Goal: Task Accomplishment & Management: Complete application form

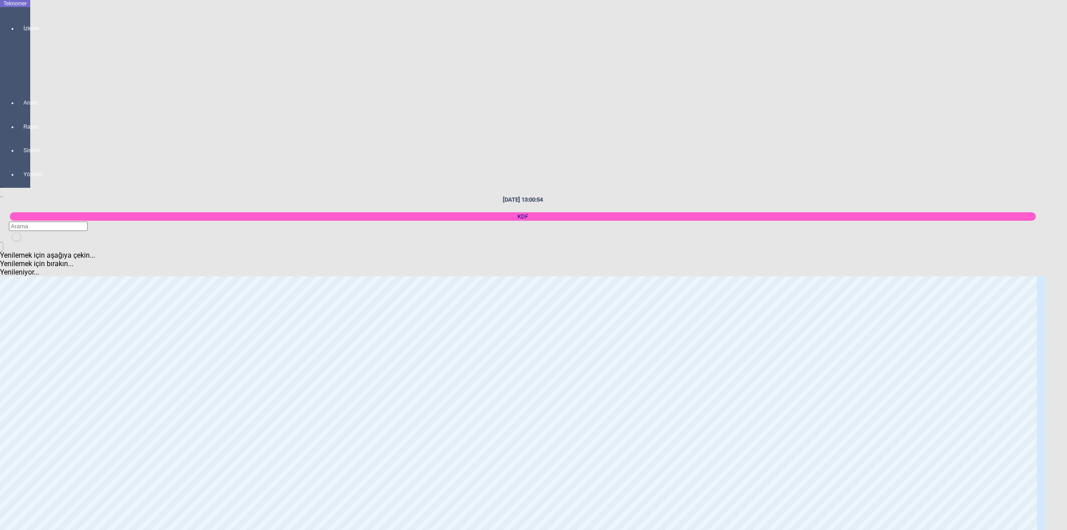
scroll to position [1000, 0]
click at [1056, 430] on body "Teknomer İzleme MAKİNE YERLEŞİM PLANI Analiz Rapor Sistem Yönetim [DATE] 13:00:…" at bounding box center [533, 265] width 1067 height 530
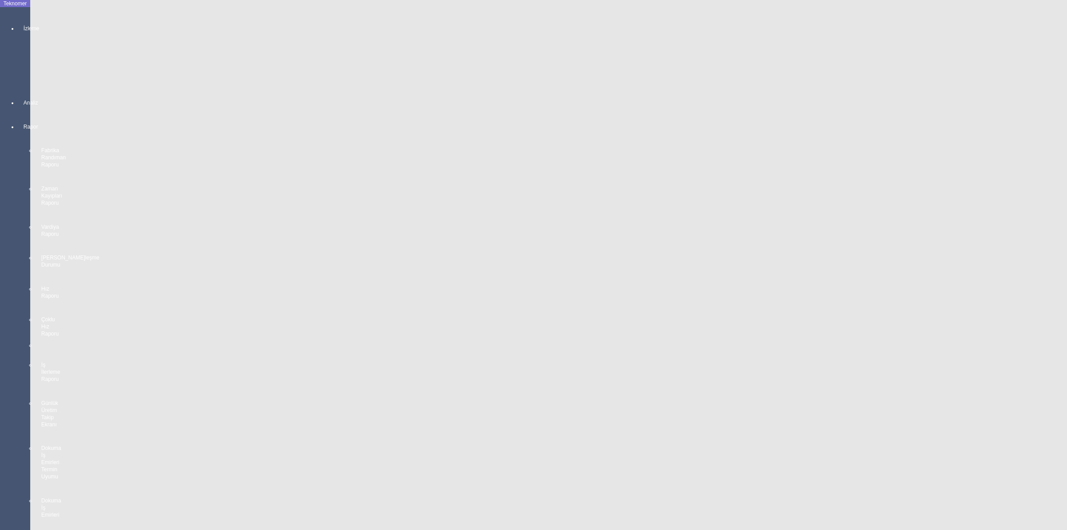
scroll to position [667, 0]
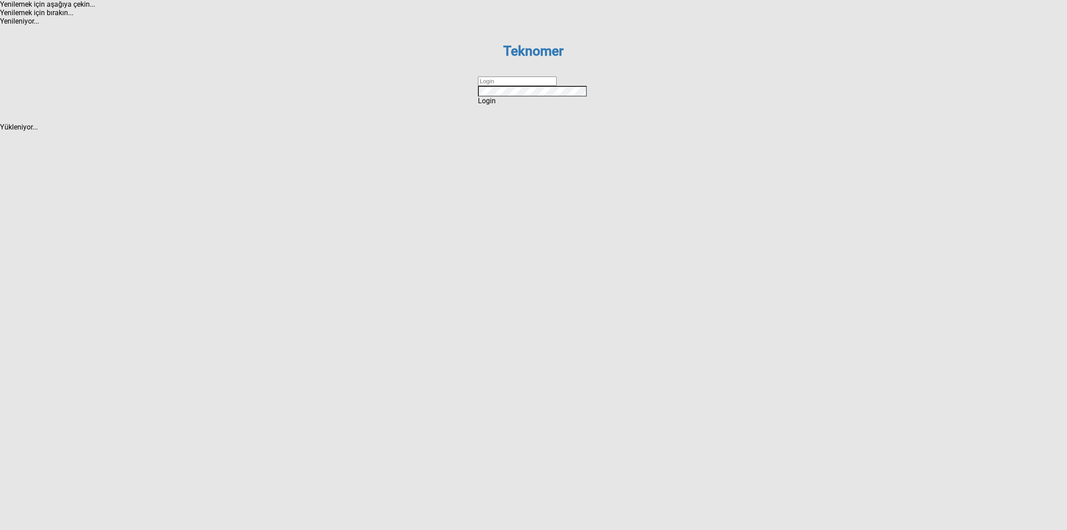
drag, startPoint x: 517, startPoint y: 264, endPoint x: 520, endPoint y: 273, distance: 9.6
click at [517, 86] on input "text" at bounding box center [517, 80] width 79 height 9
type input "DİZEM"
click at [514, 105] on div "Login" at bounding box center [533, 100] width 111 height 8
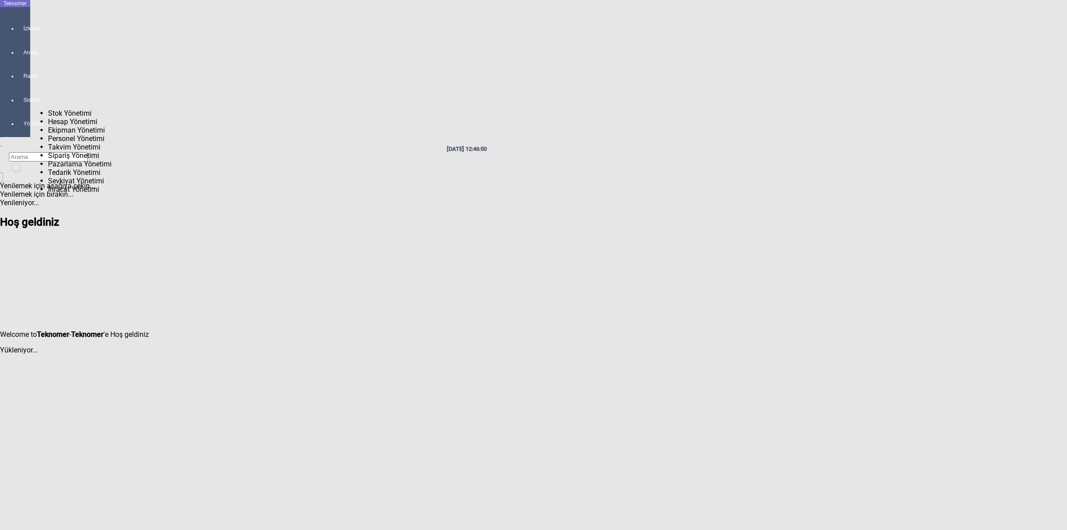
click at [18, 108] on div at bounding box center [24, 108] width 12 height 0
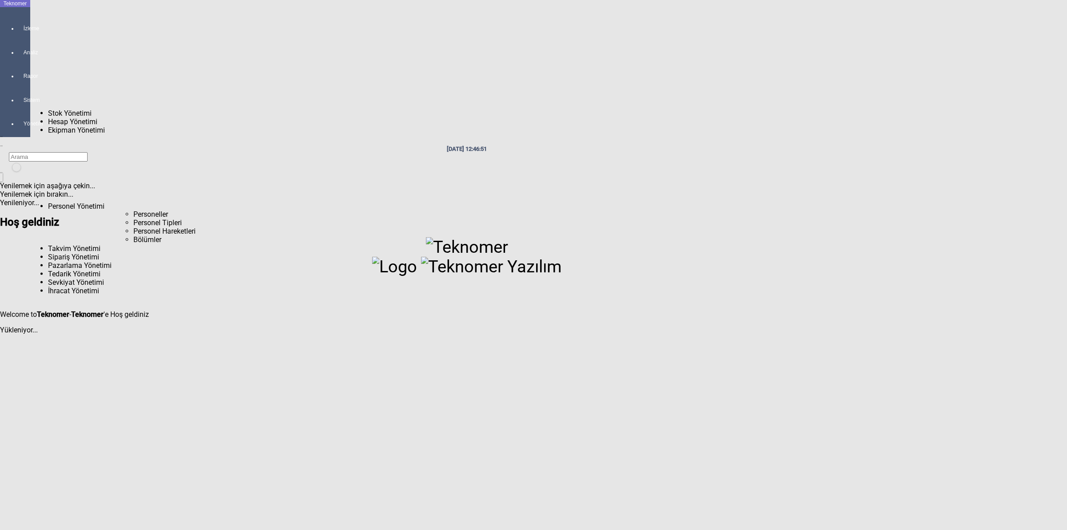
click at [69, 202] on span "Personel Yönetimi" at bounding box center [76, 206] width 56 height 8
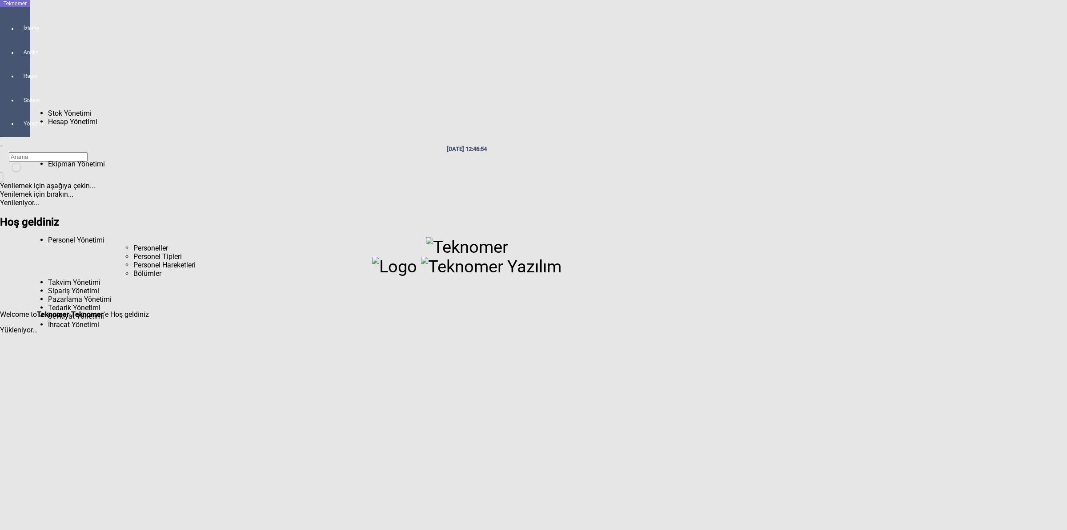
click at [133, 244] on span "Personeller" at bounding box center [150, 248] width 35 height 8
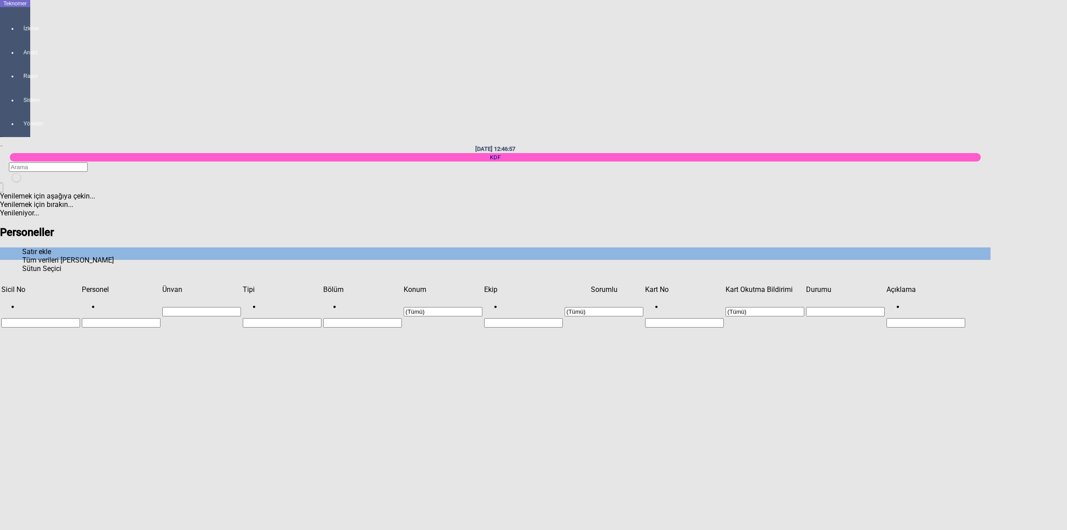
scroll to position [968, 0]
click at [968, 247] on div "Satır ekle" at bounding box center [495, 251] width 946 height 8
type input "K"
type input "KDF-151"
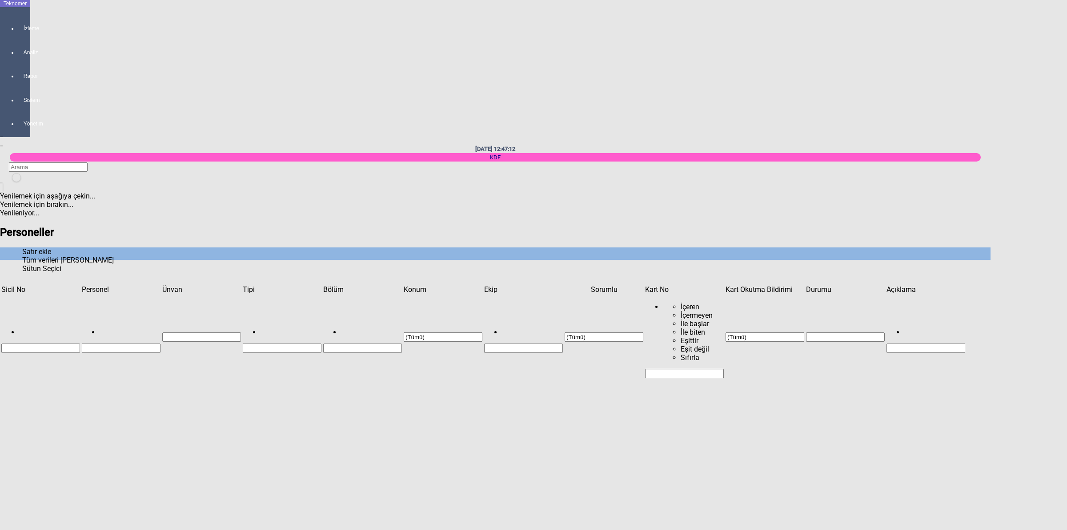
type input "GÜLİZAR YANAR"
paste input "2363DC26"
type input "2363DC26"
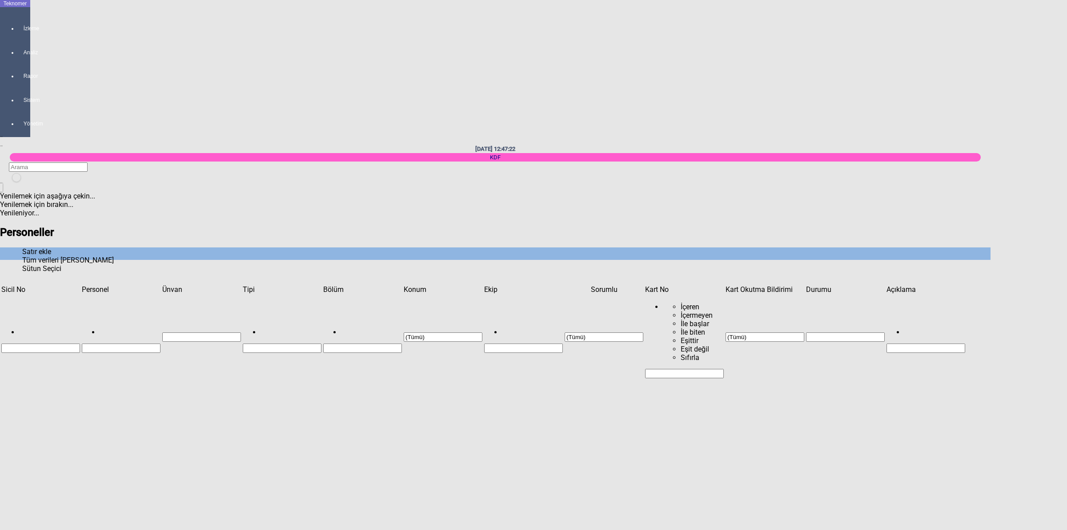
type input "KDF-151"
type input "PEMBE"
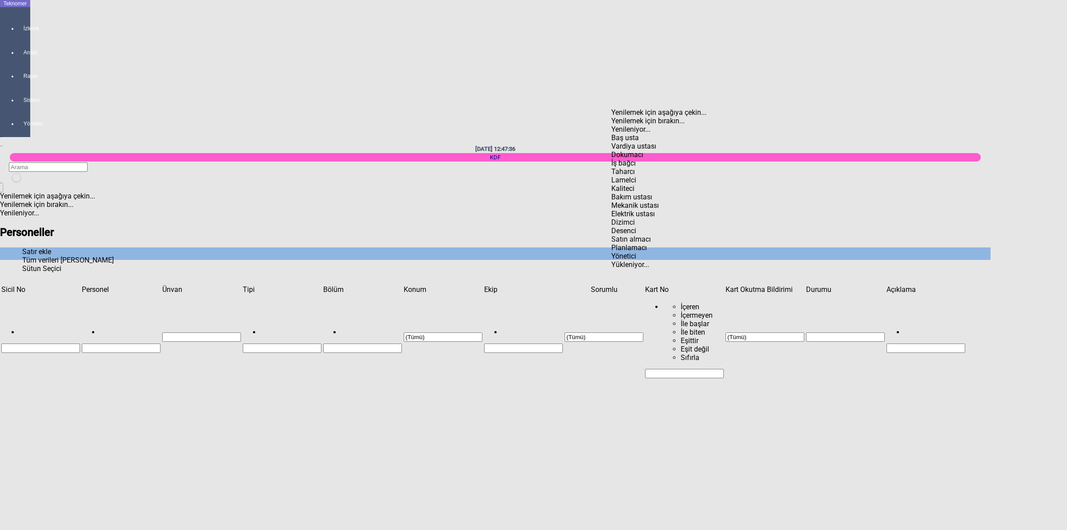
click at [619, 150] on div "Dokumacı" at bounding box center [836, 154] width 451 height 8
type input "Dokumacı"
click at [637, 157] on div "Karapınar" at bounding box center [836, 161] width 451 height 8
type input "Karapınar"
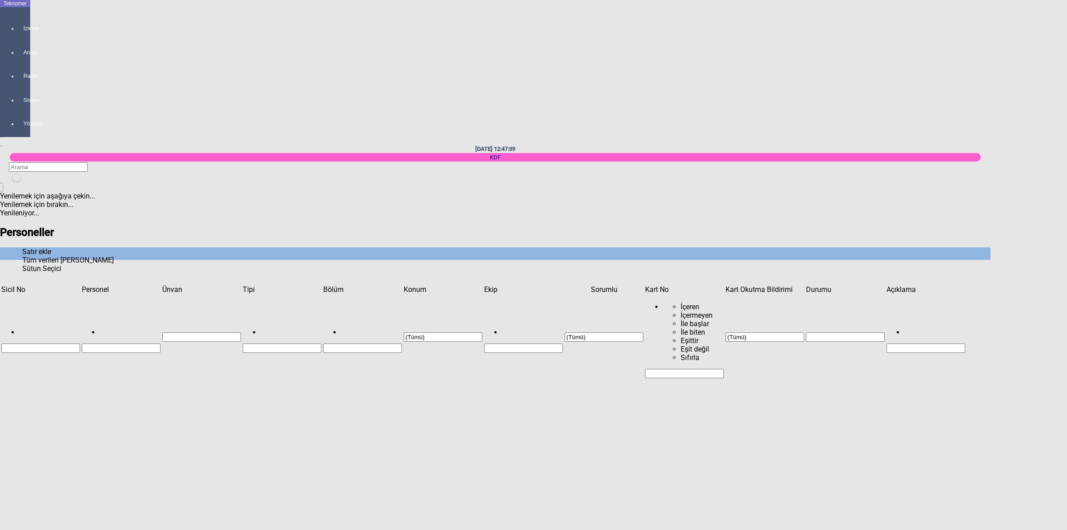
type input "SERDAR ÇALOĞLU"
